Goal: Task Accomplishment & Management: Use online tool/utility

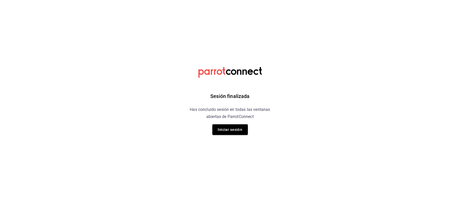
click at [211, 140] on div "Sesión finalizada Has concluido sesión en todas las ventanas abiertas de Parrot…" at bounding box center [230, 101] width 128 height 202
click at [222, 130] on button "Iniciar sesión" at bounding box center [230, 130] width 36 height 11
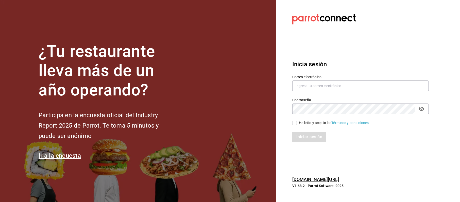
click at [354, 78] on label "Correo electrónico" at bounding box center [360, 77] width 136 height 4
drag, startPoint x: 348, startPoint y: 89, endPoint x: 352, endPoint y: 99, distance: 10.6
click at [351, 97] on div "Correo electrónico Contraseña Contraseña He leído y acepto los Términos y condi…" at bounding box center [357, 106] width 143 height 74
type input "cinthiasgs30@gmail.com"
click at [320, 125] on div "He leído y acepto los Términos y condiciones." at bounding box center [334, 122] width 71 height 5
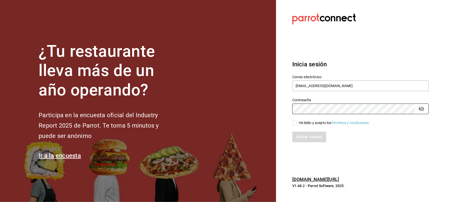
click at [297, 125] on input "He leído y acepto los Términos y condiciones." at bounding box center [294, 123] width 5 height 5
checkbox input "true"
click at [316, 138] on button "Iniciar sesión" at bounding box center [309, 137] width 34 height 11
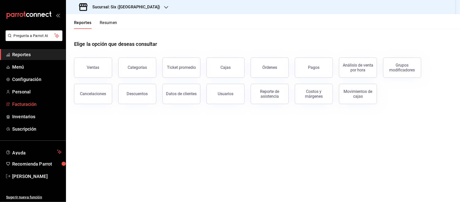
click at [33, 105] on span "Facturación" at bounding box center [36, 104] width 49 height 7
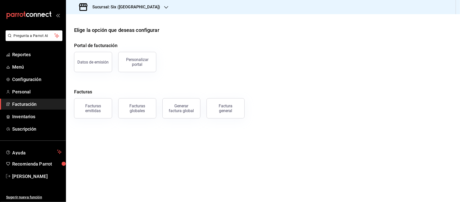
click at [219, 104] on div "Factura general" at bounding box center [225, 109] width 25 height 10
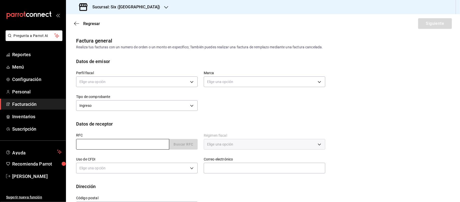
drag, startPoint x: 110, startPoint y: 141, endPoint x: 114, endPoint y: 145, distance: 5.5
click at [109, 142] on input "text" at bounding box center [122, 144] width 93 height 11
type input "XAXX010101000"
type input "616"
type input "S01"
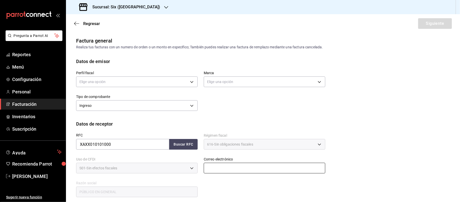
click at [228, 169] on input "text" at bounding box center [264, 168] width 121 height 11
type input "[EMAIL_ADDRESS][DOMAIN_NAME]"
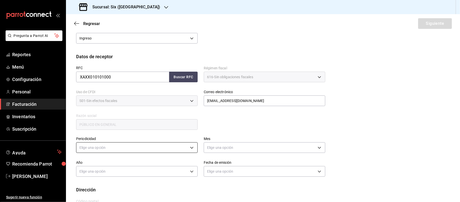
click at [115, 152] on body "Pregunta a Parrot AI Reportes Menú Configuración Personal Facturación Inventari…" at bounding box center [230, 101] width 460 height 202
click at [98, 166] on li "Diario" at bounding box center [135, 163] width 119 height 8
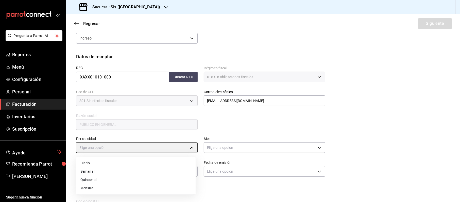
type input "DAILY"
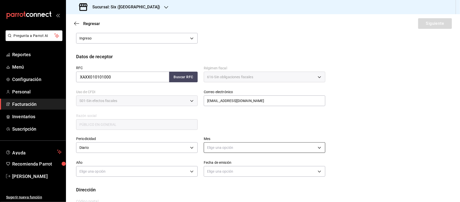
click at [270, 145] on body "Pregunta a Parrot AI Reportes Menú Configuración Personal Facturación Inventari…" at bounding box center [230, 101] width 460 height 202
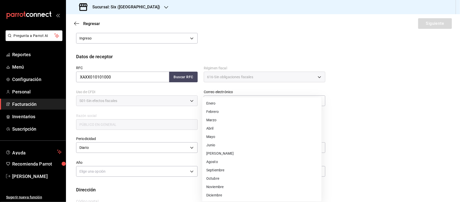
click at [222, 159] on li "Agosto" at bounding box center [261, 162] width 119 height 8
type input "8"
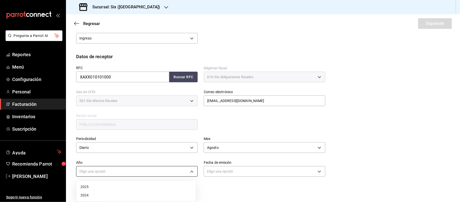
click at [130, 172] on body "Pregunta a Parrot AI Reportes Menú Configuración Personal Facturación Inventari…" at bounding box center [230, 101] width 460 height 202
click at [101, 186] on li "2025" at bounding box center [135, 187] width 119 height 8
type input "2025"
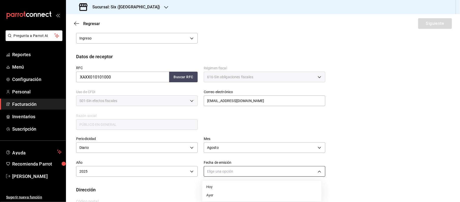
click at [267, 175] on body "Pregunta a Parrot AI Reportes Menú Configuración Personal Facturación Inventari…" at bounding box center [230, 101] width 460 height 202
click at [222, 188] on li "Hoy" at bounding box center [261, 187] width 119 height 8
type input "[DATE]"
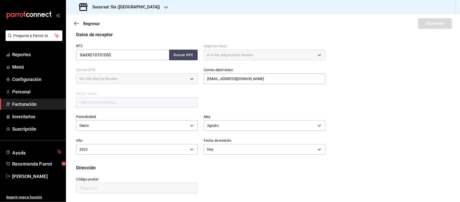
click at [102, 189] on input "text" at bounding box center [136, 188] width 121 height 11
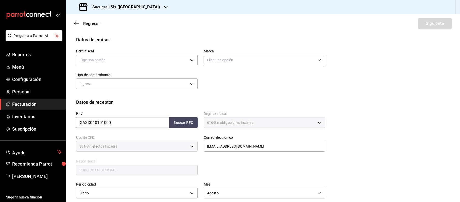
click at [237, 61] on body "Pregunta a Parrot AI Reportes Menú Configuración Personal Facturación Inventari…" at bounding box center [230, 101] width 460 height 202
click at [153, 90] on div at bounding box center [230, 101] width 460 height 202
click at [163, 67] on div "Tipo de comprobante Ingreso I" at bounding box center [134, 79] width 128 height 24
click at [162, 61] on body "Pregunta a Parrot AI Reportes Menú Configuración Personal Facturación Inventari…" at bounding box center [230, 101] width 460 height 202
click at [146, 85] on li "STRANA" at bounding box center [135, 85] width 119 height 9
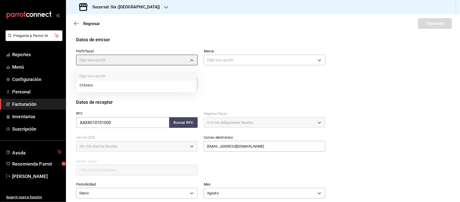
type input "f3d1ee40-4de7-4f0c-a9a2-62c400416714"
type input "baeb6903-3627-474c-9165-d6779e3b1e87"
type input "48333"
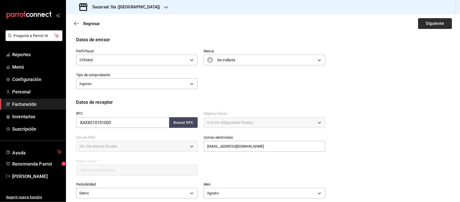
click at [434, 22] on button "Siguiente" at bounding box center [435, 23] width 34 height 11
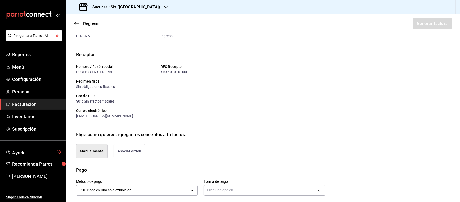
scroll to position [90, 0]
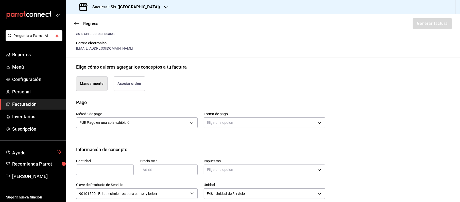
click at [287, 134] on div "Método de pago PUE Pago en una sola exhibición PUE Forma de pago Elige una opci…" at bounding box center [263, 122] width 374 height 32
click at [287, 125] on body "Pregunta a Parrot AI Reportes Menú Configuración Personal Facturación Inventari…" at bounding box center [230, 101] width 460 height 202
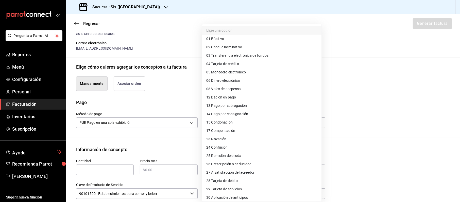
click at [230, 65] on span "04 Tarjeta de crédito" at bounding box center [222, 63] width 33 height 5
type input "04"
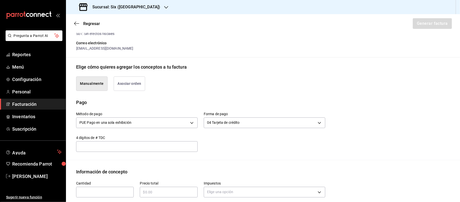
click at [113, 197] on div "​" at bounding box center [105, 192] width 58 height 11
type input "1"
type input "$208132.38"
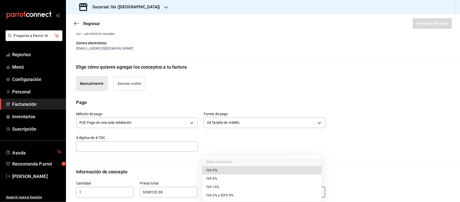
click at [314, 191] on body "Pregunta a Parrot AI Reportes Menú Configuración Personal Facturación Inventari…" at bounding box center [230, 101] width 460 height 202
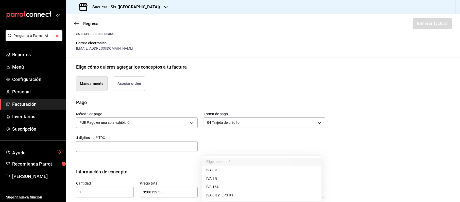
click at [250, 185] on li "IVA 16%" at bounding box center [261, 187] width 119 height 8
type input "IVA_16"
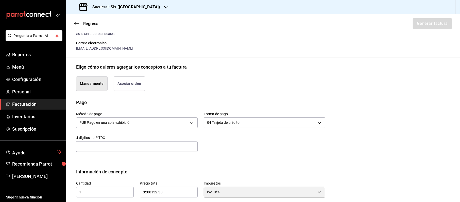
scroll to position [157, 0]
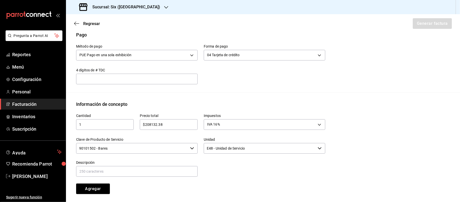
type input "90101502 - Bares"
type input "CONSUMO"
click at [76, 184] on button "Agregar" at bounding box center [93, 189] width 34 height 11
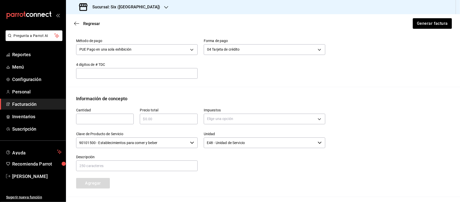
scroll to position [230, 0]
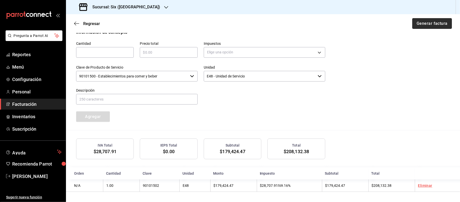
click at [435, 27] on button "Generar factura" at bounding box center [432, 23] width 40 height 11
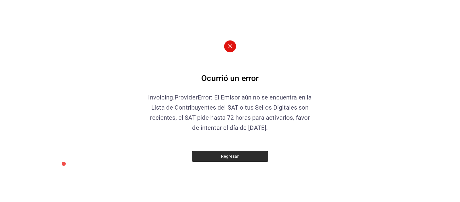
click at [254, 159] on button "Regresar" at bounding box center [230, 156] width 76 height 11
